Goal: Navigation & Orientation: Find specific page/section

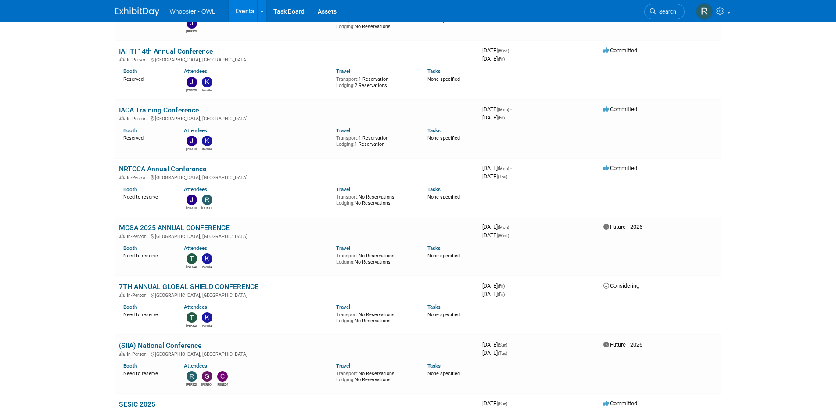
scroll to position [263, 0]
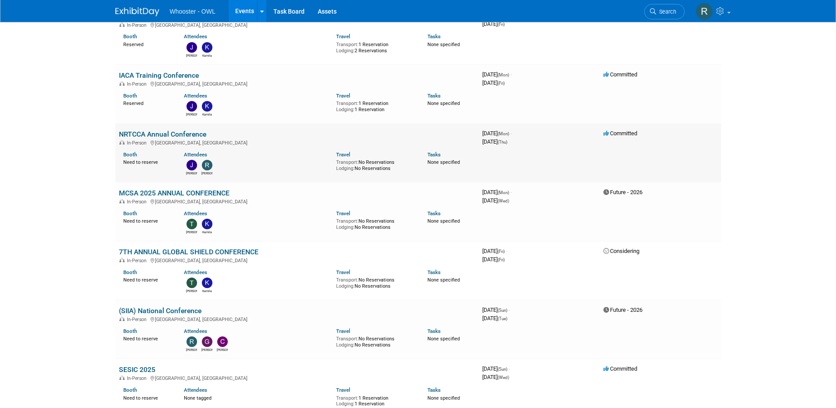
click at [153, 136] on link "NRTCCA Annual Conference" at bounding box center [162, 134] width 87 height 8
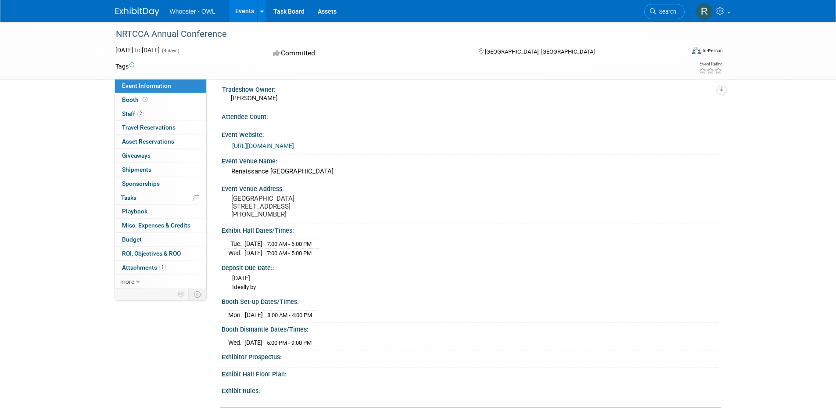
scroll to position [219, 0]
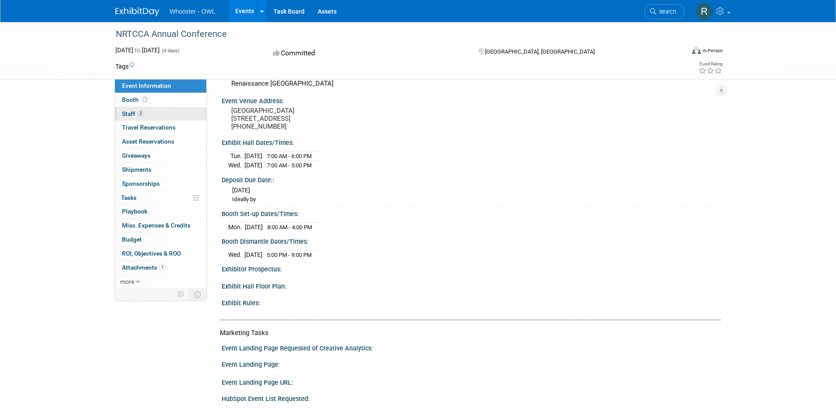
click at [126, 116] on span "Staff 2" at bounding box center [133, 113] width 22 height 7
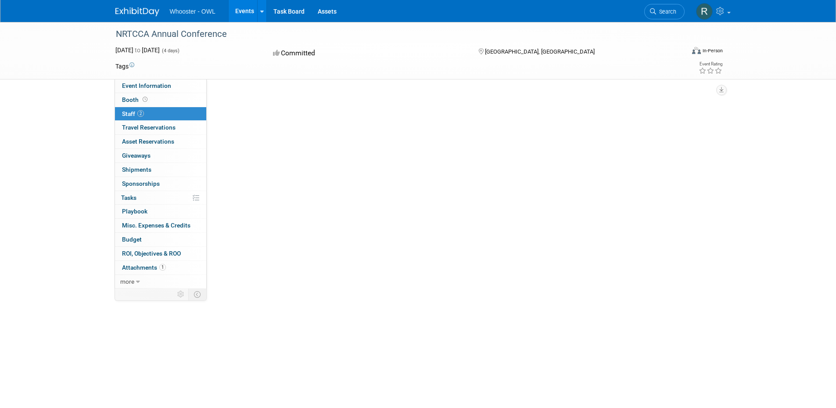
scroll to position [0, 0]
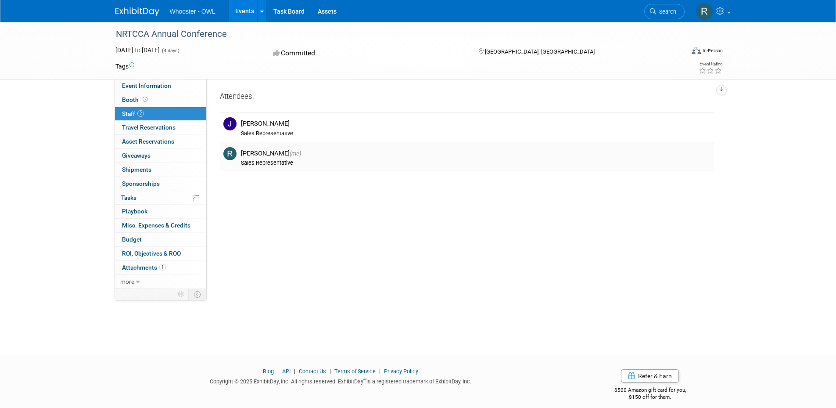
click at [271, 157] on div "Robert Dugan (me)" at bounding box center [476, 153] width 470 height 8
click at [140, 113] on span "2" at bounding box center [140, 113] width 7 height 7
click at [61, 133] on div "NRTCCA Annual Conference Sep 22, 2025 to Sep 25, 2025 (4 days) Sep 22, 2025 to …" at bounding box center [418, 180] width 836 height 316
click at [160, 87] on span "Event Information" at bounding box center [146, 85] width 49 height 7
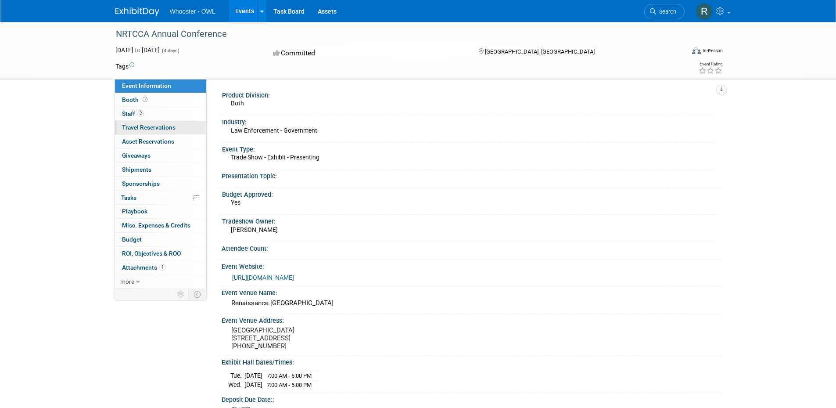
click at [130, 128] on span "Travel Reservations 0" at bounding box center [149, 127] width 54 height 7
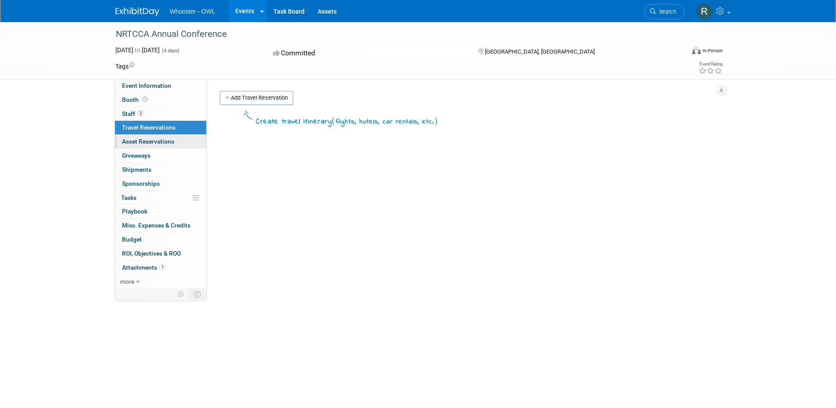
click at [140, 142] on span "Asset Reservations 0" at bounding box center [148, 141] width 52 height 7
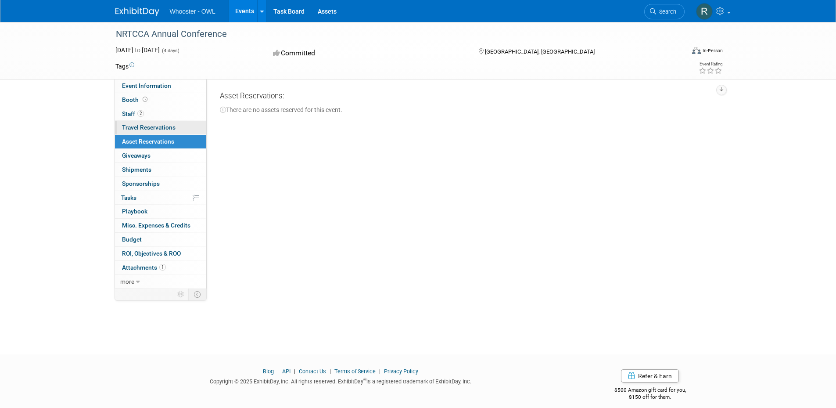
click at [144, 129] on span "Travel Reservations 0" at bounding box center [149, 127] width 54 height 7
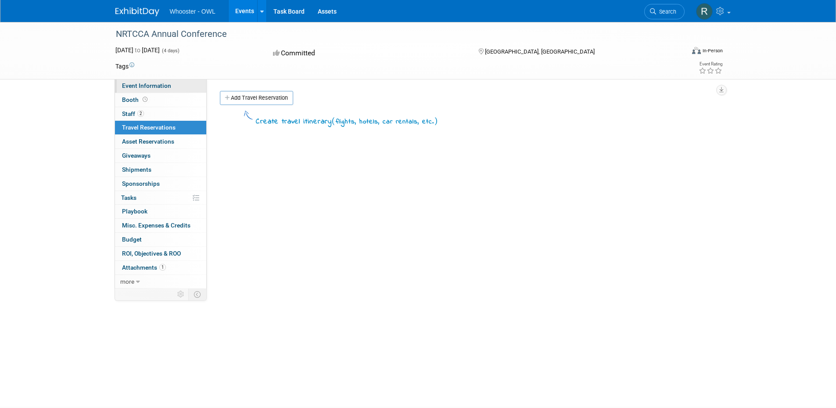
click at [156, 84] on span "Event Information" at bounding box center [146, 85] width 49 height 7
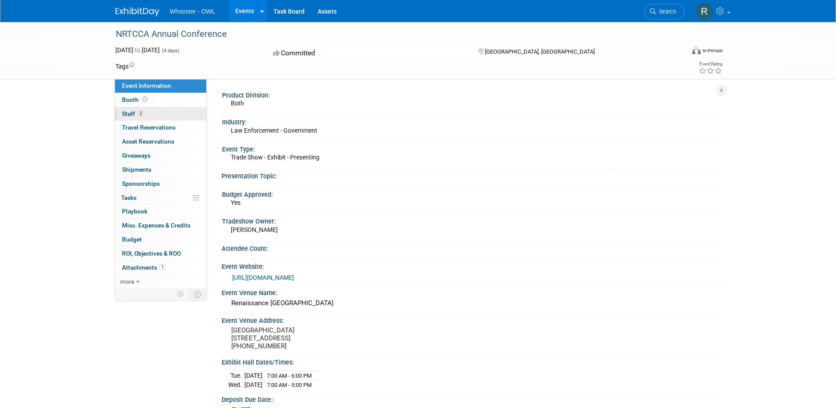
click at [132, 115] on span "Staff 2" at bounding box center [133, 113] width 22 height 7
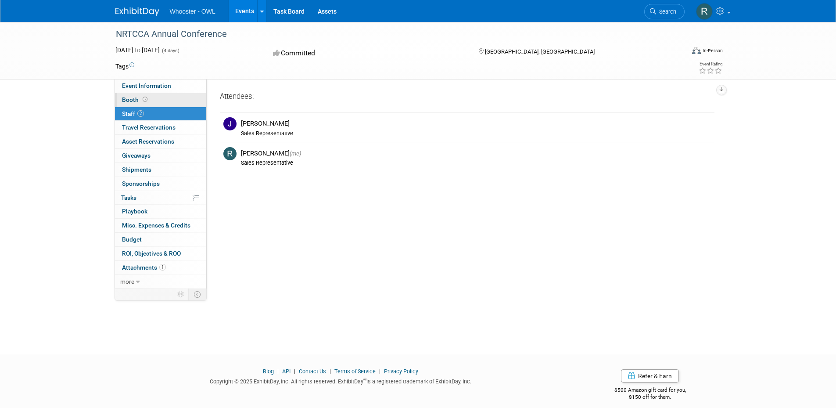
click at [140, 100] on span "Booth" at bounding box center [135, 99] width 27 height 7
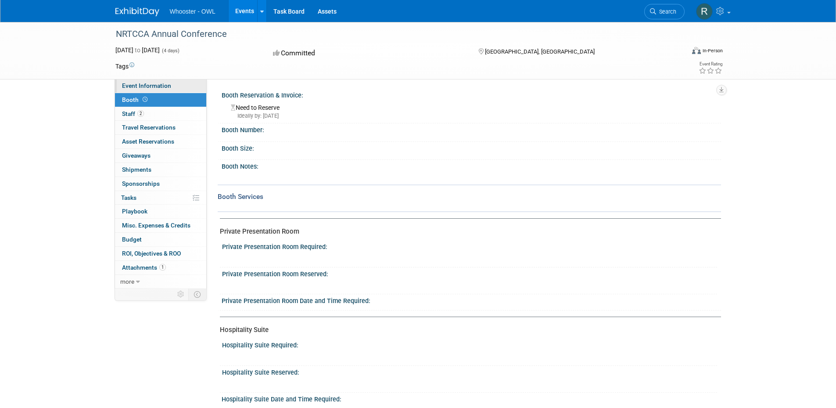
click at [155, 87] on span "Event Information" at bounding box center [146, 85] width 49 height 7
